Goal: Task Accomplishment & Management: Use online tool/utility

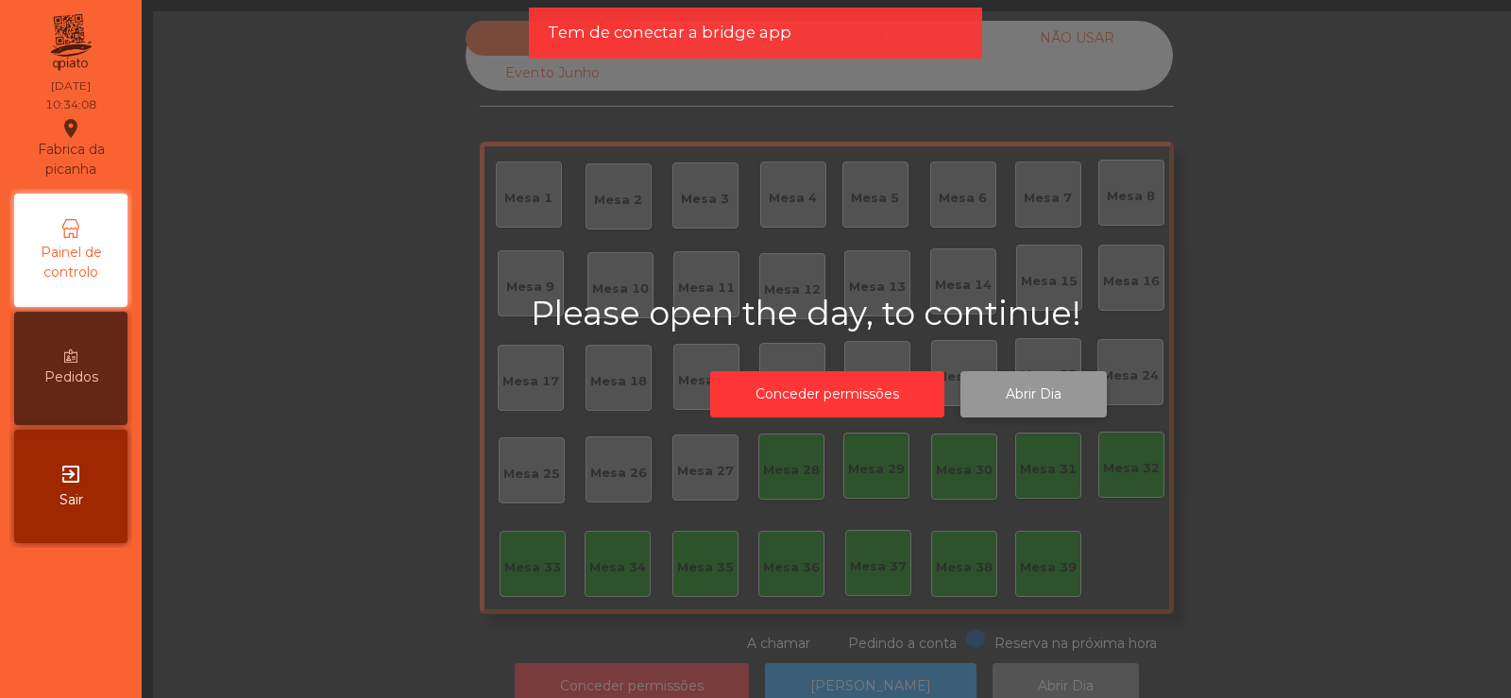
click at [1036, 382] on button "Abrir Dia" at bounding box center [1034, 394] width 146 height 46
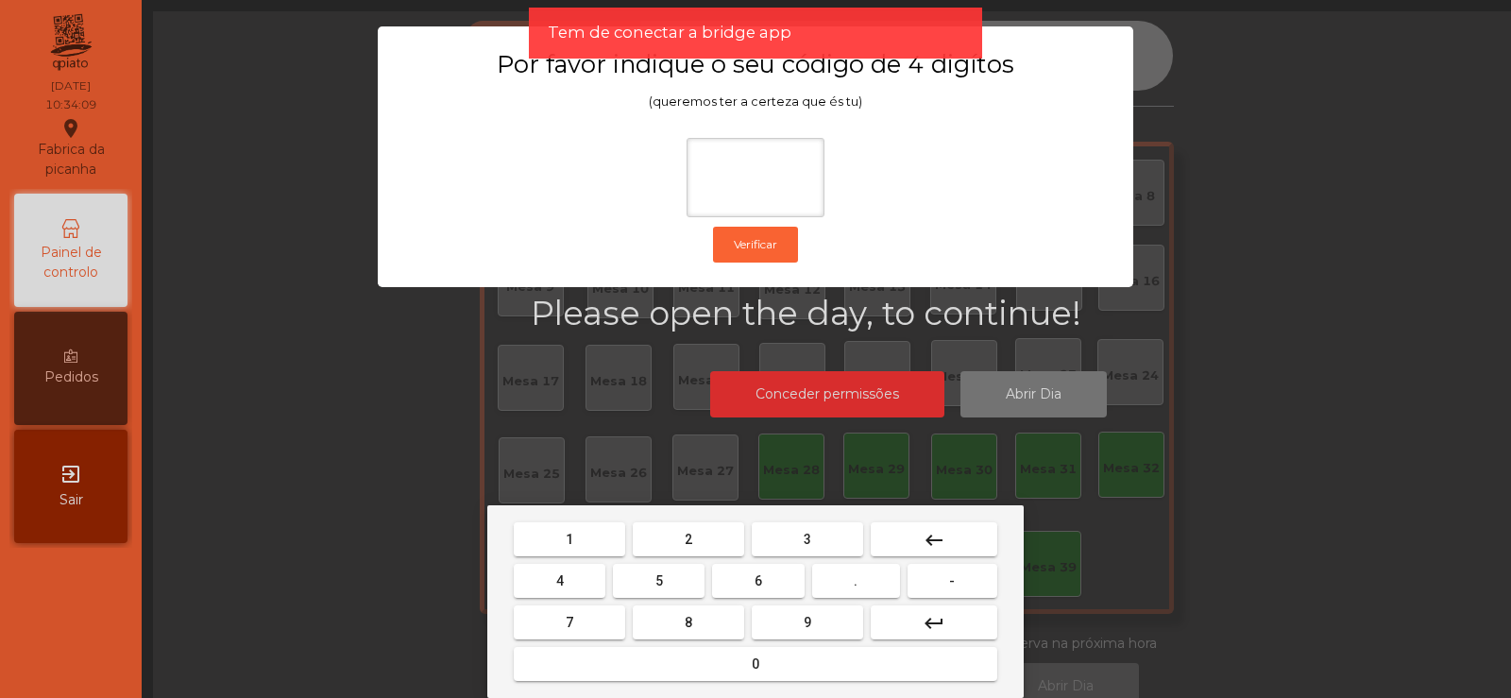
click at [689, 538] on span "2" at bounding box center [689, 539] width 8 height 15
click at [757, 584] on span "6" at bounding box center [759, 580] width 8 height 15
click at [603, 626] on button "7" at bounding box center [569, 622] width 111 height 34
click at [663, 581] on span "5" at bounding box center [659, 580] width 8 height 15
type input "****"
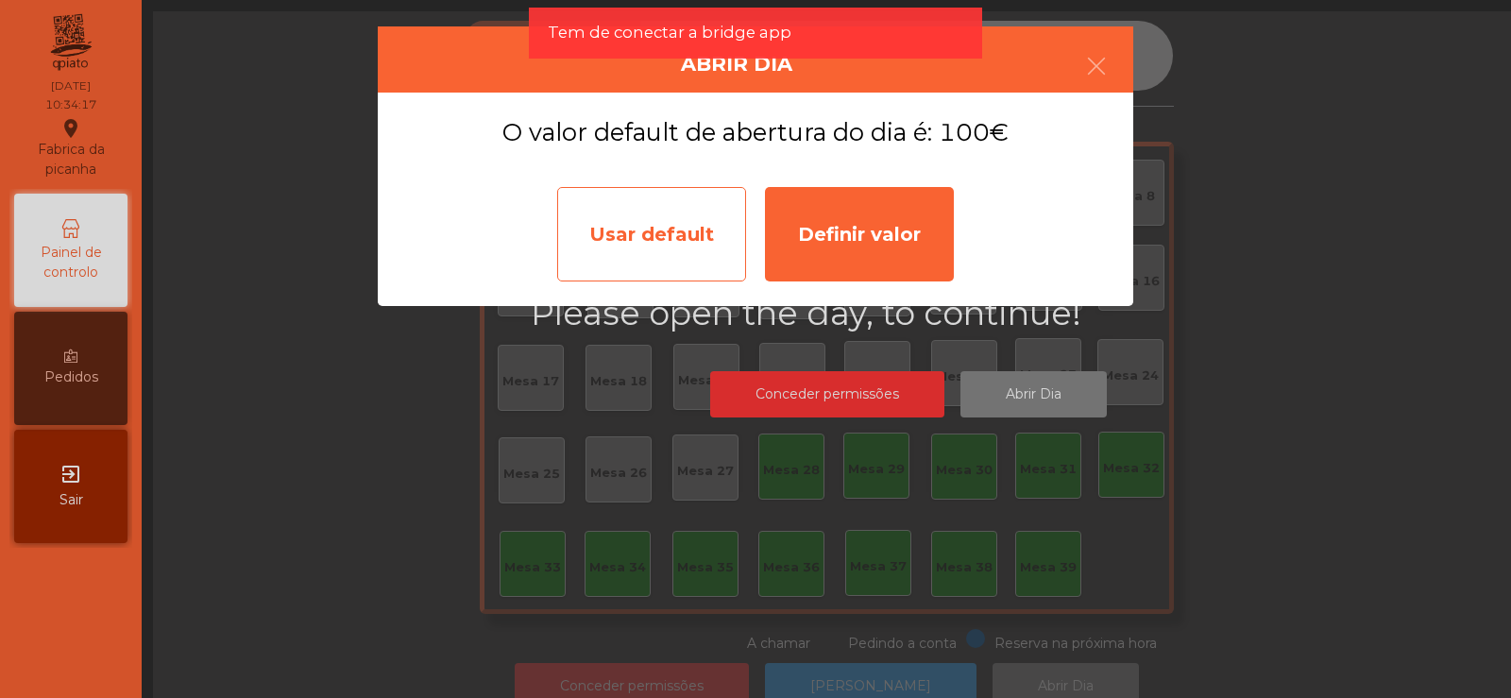
click at [646, 233] on div "Usar default" at bounding box center [651, 234] width 189 height 94
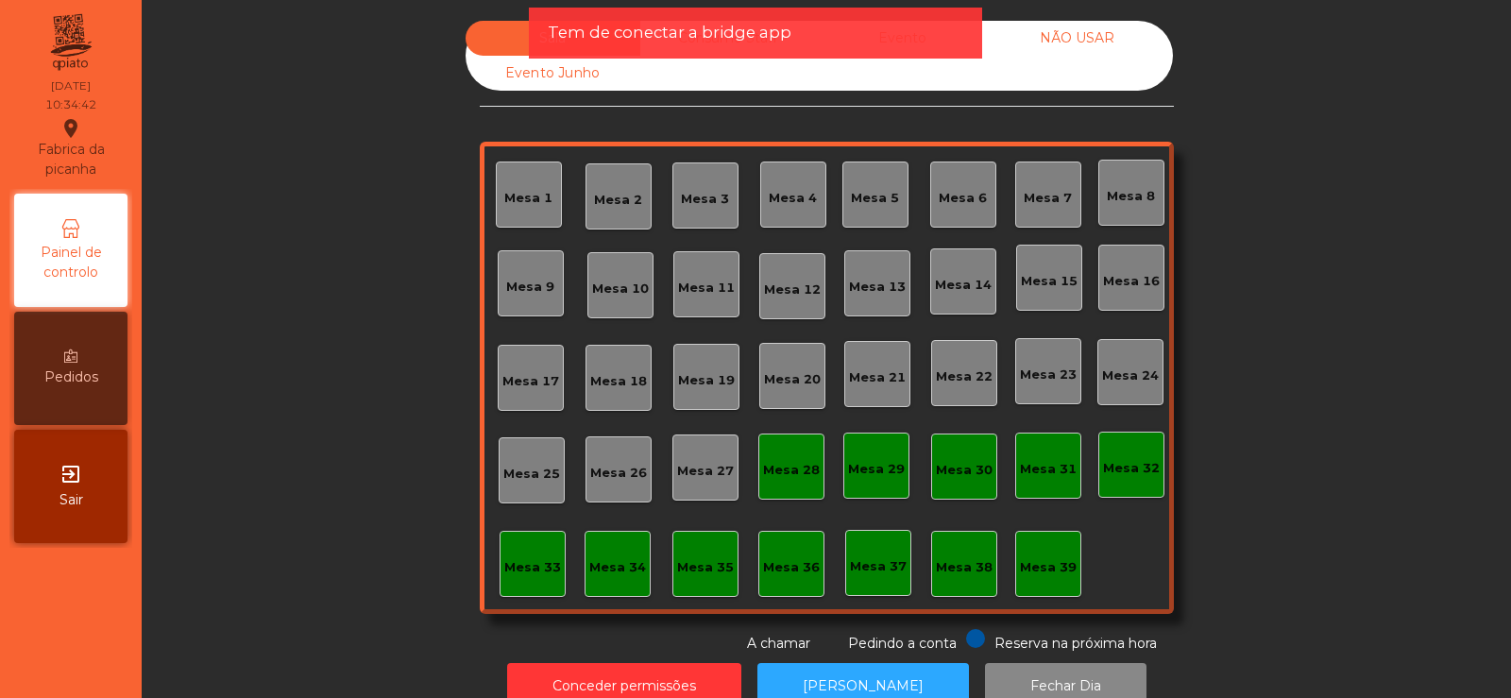
click at [987, 451] on div "Mesa 30" at bounding box center [964, 467] width 66 height 66
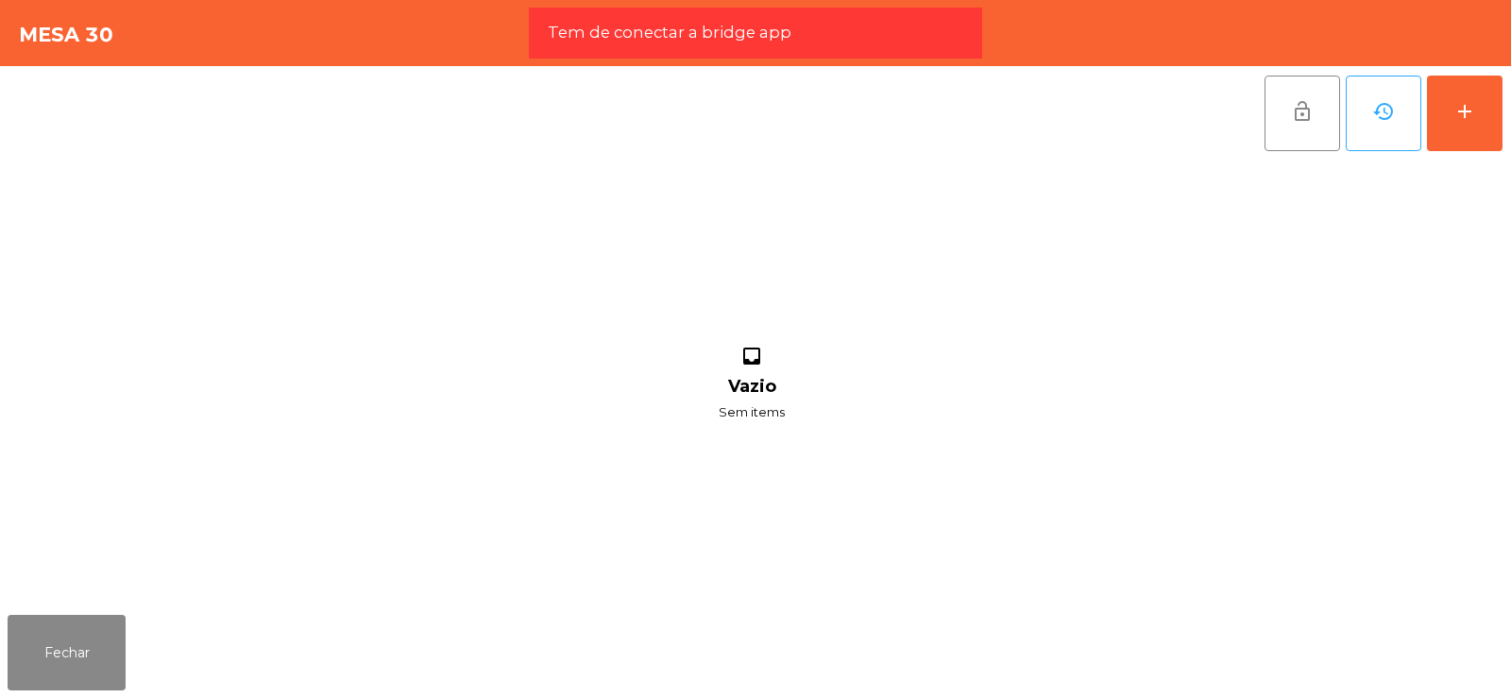
click at [1111, 347] on div "inbox Vazio Sem items" at bounding box center [752, 384] width 1488 height 447
click at [85, 664] on button "Fechar" at bounding box center [67, 653] width 118 height 76
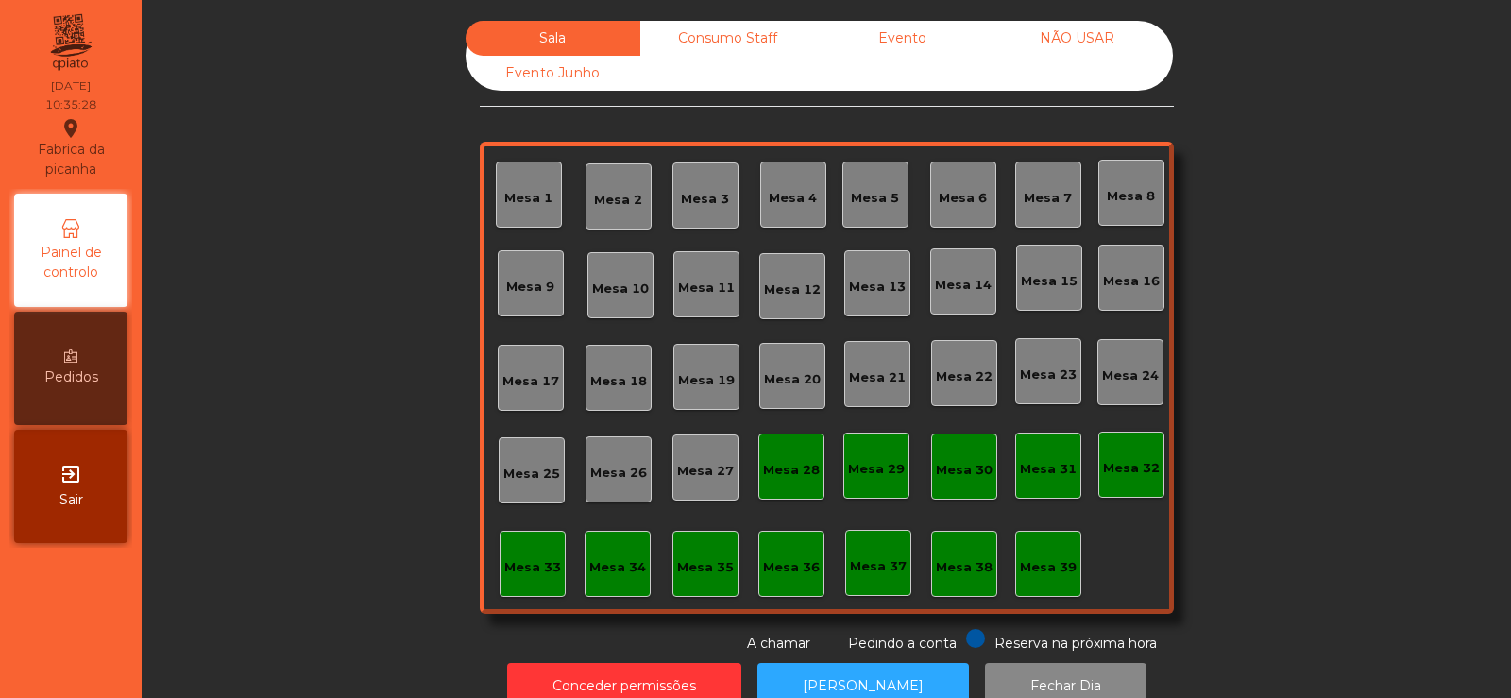
click at [423, 637] on div "Sala Consumo Staff Evento NÃO USAR Evento Junho Mesa 1 Mesa 2 Mesa 3 Mesa 4 Mes…" at bounding box center [826, 337] width 1318 height 633
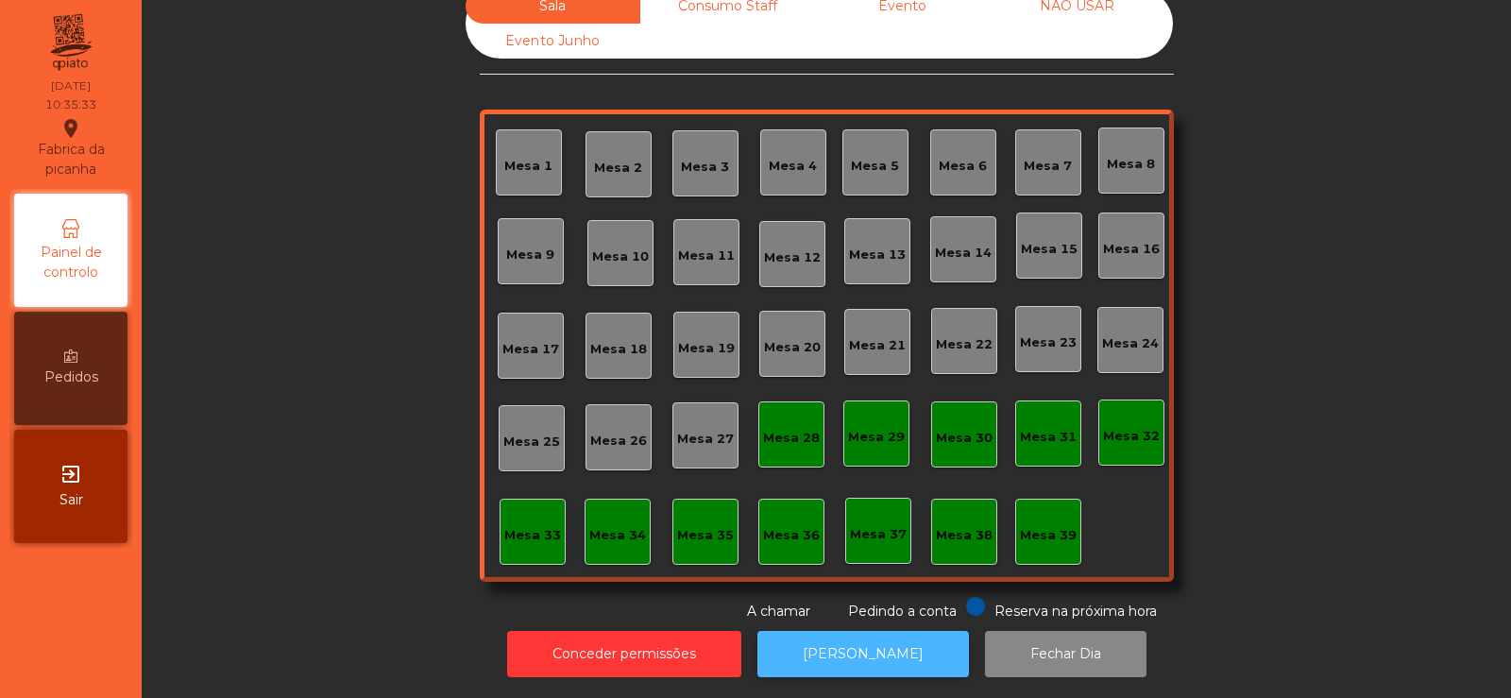
click at [837, 638] on button "[PERSON_NAME]" at bounding box center [863, 654] width 212 height 46
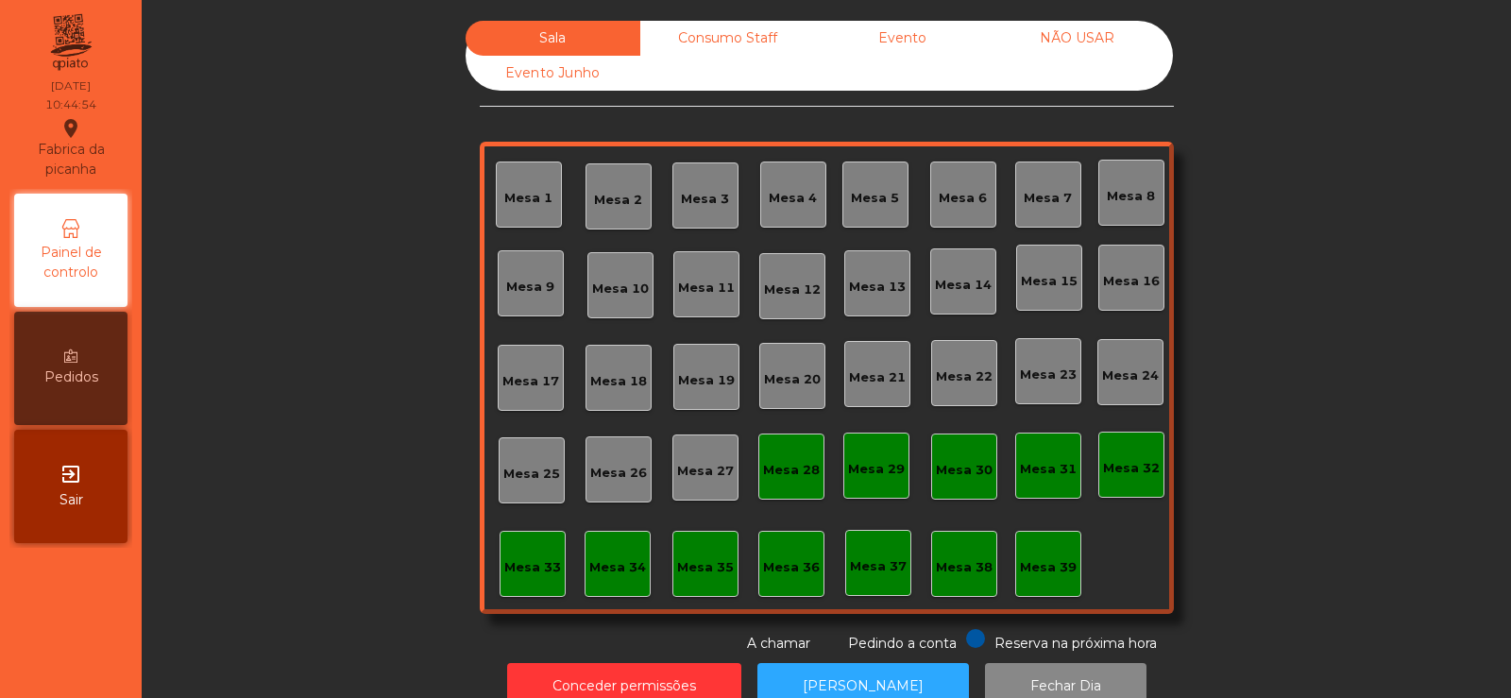
click at [756, 49] on div "Consumo Staff" at bounding box center [727, 38] width 175 height 35
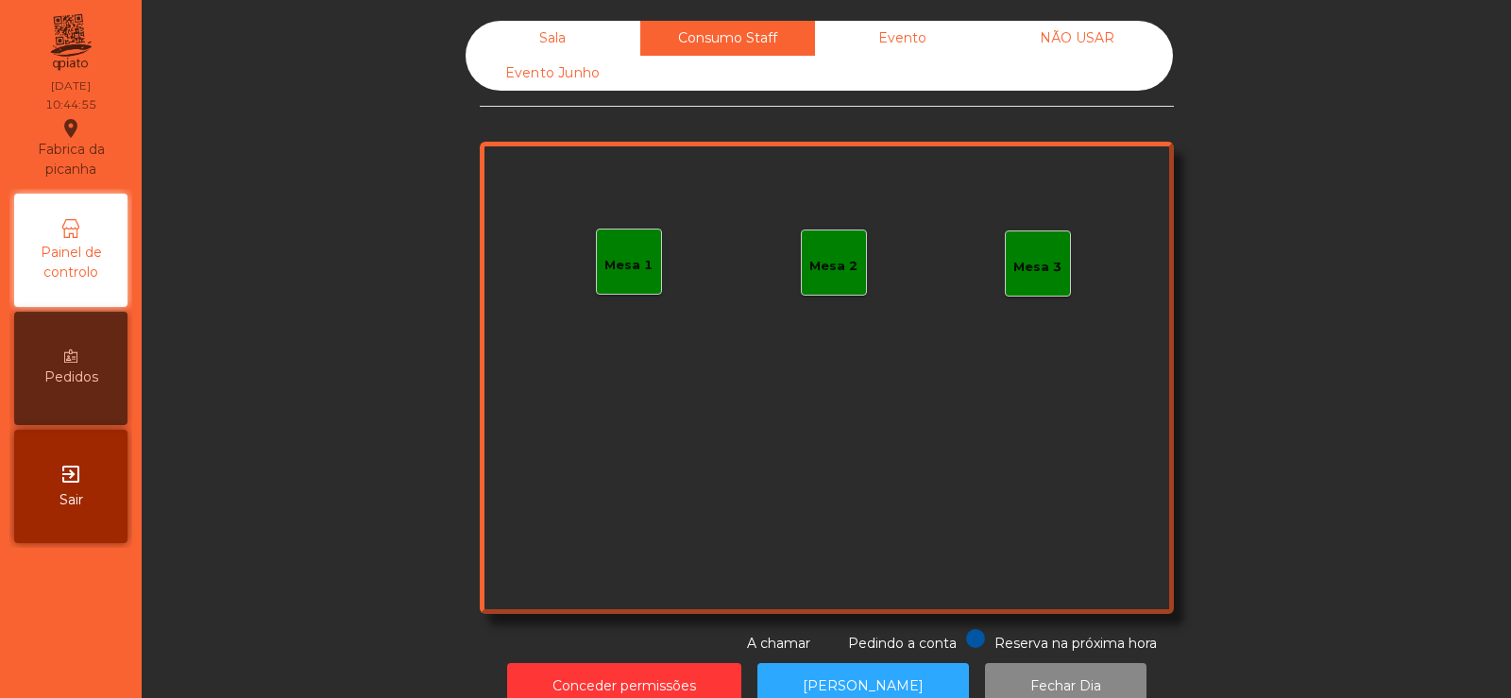
click at [938, 51] on div "Evento" at bounding box center [902, 38] width 175 height 35
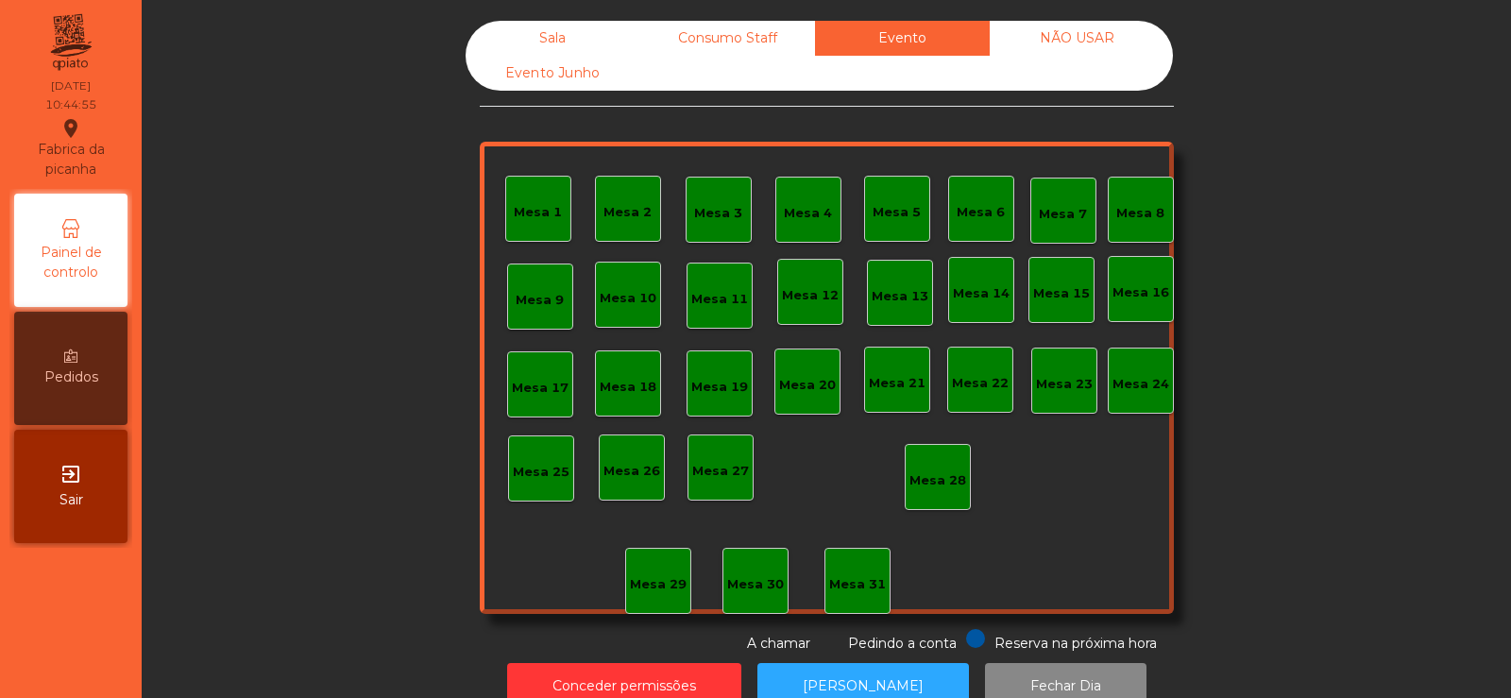
click at [1112, 48] on div "NÃO USAR" at bounding box center [1077, 38] width 175 height 35
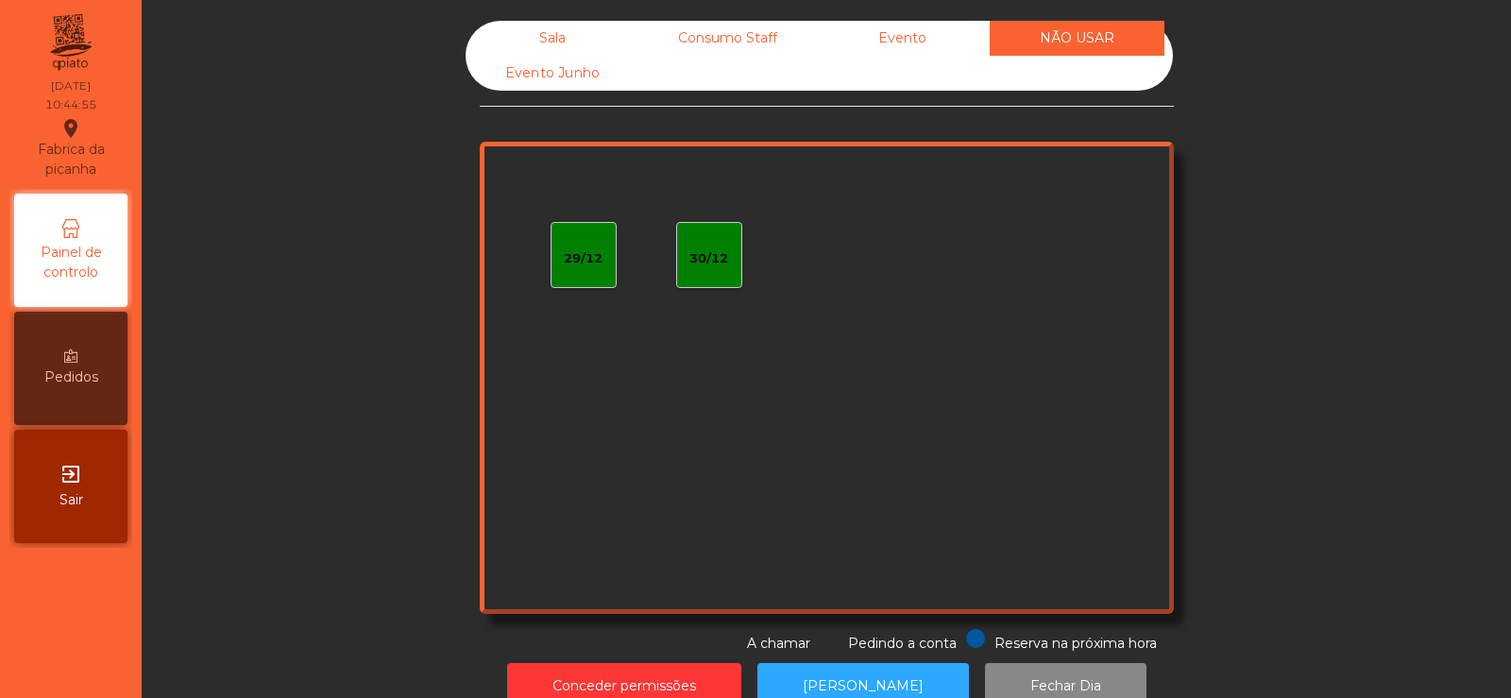
click at [542, 56] on div "Evento Junho" at bounding box center [553, 73] width 175 height 35
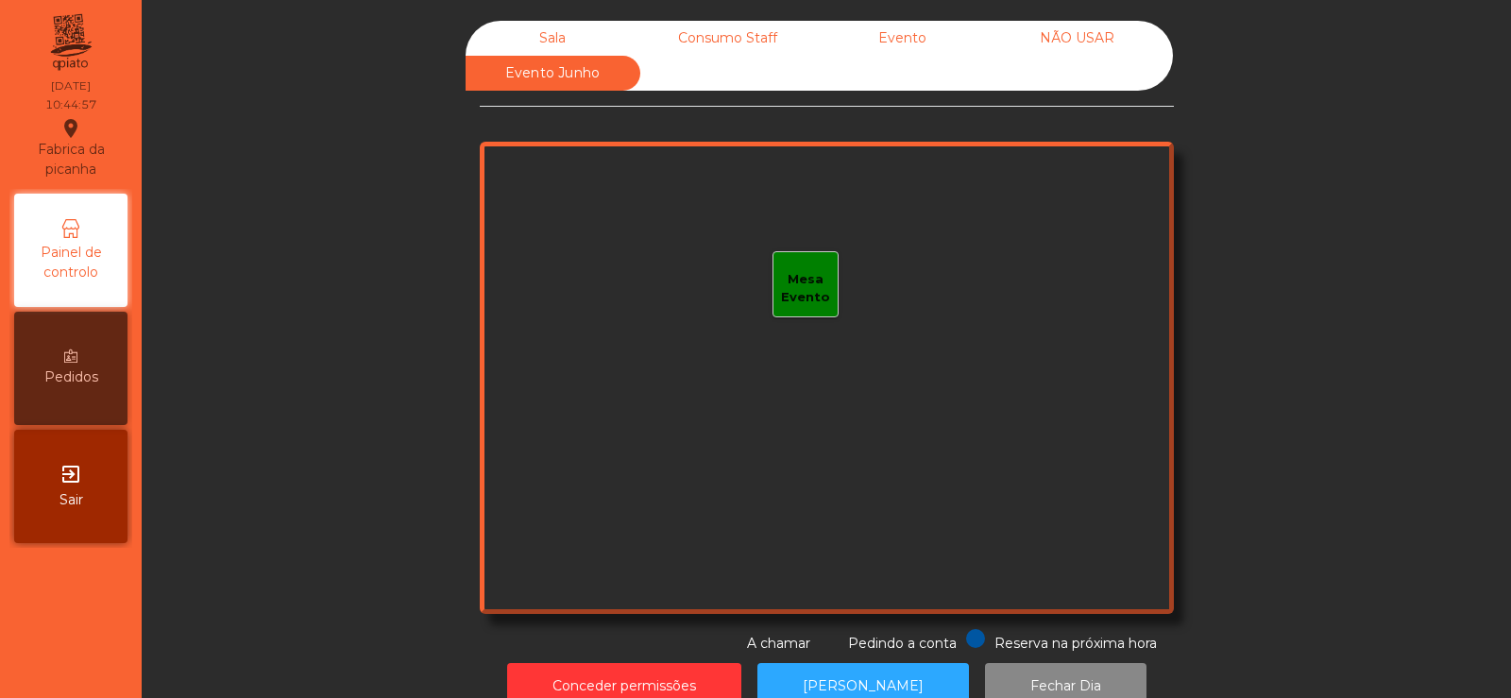
click at [543, 32] on div "Sala" at bounding box center [553, 38] width 175 height 35
